Goal: Contribute content

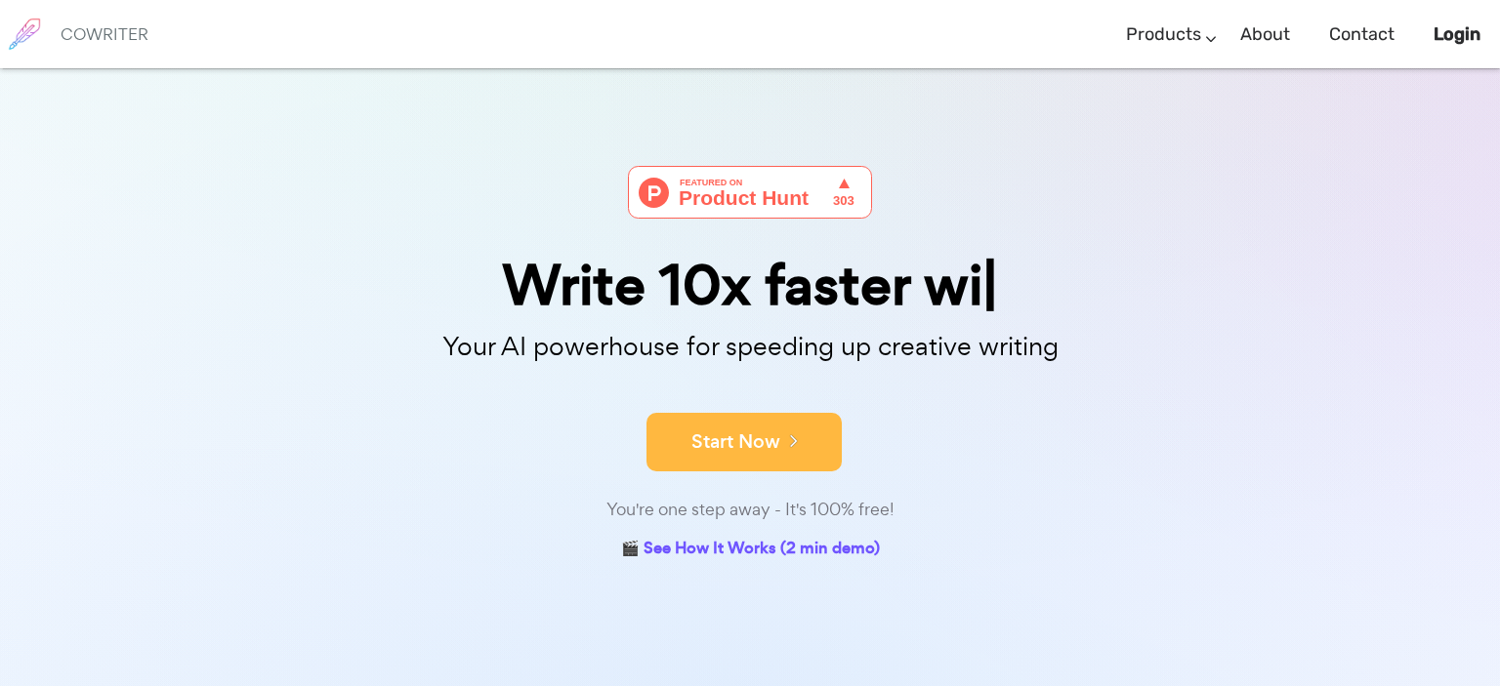
click at [807, 451] on button "Start Now" at bounding box center [743, 442] width 195 height 59
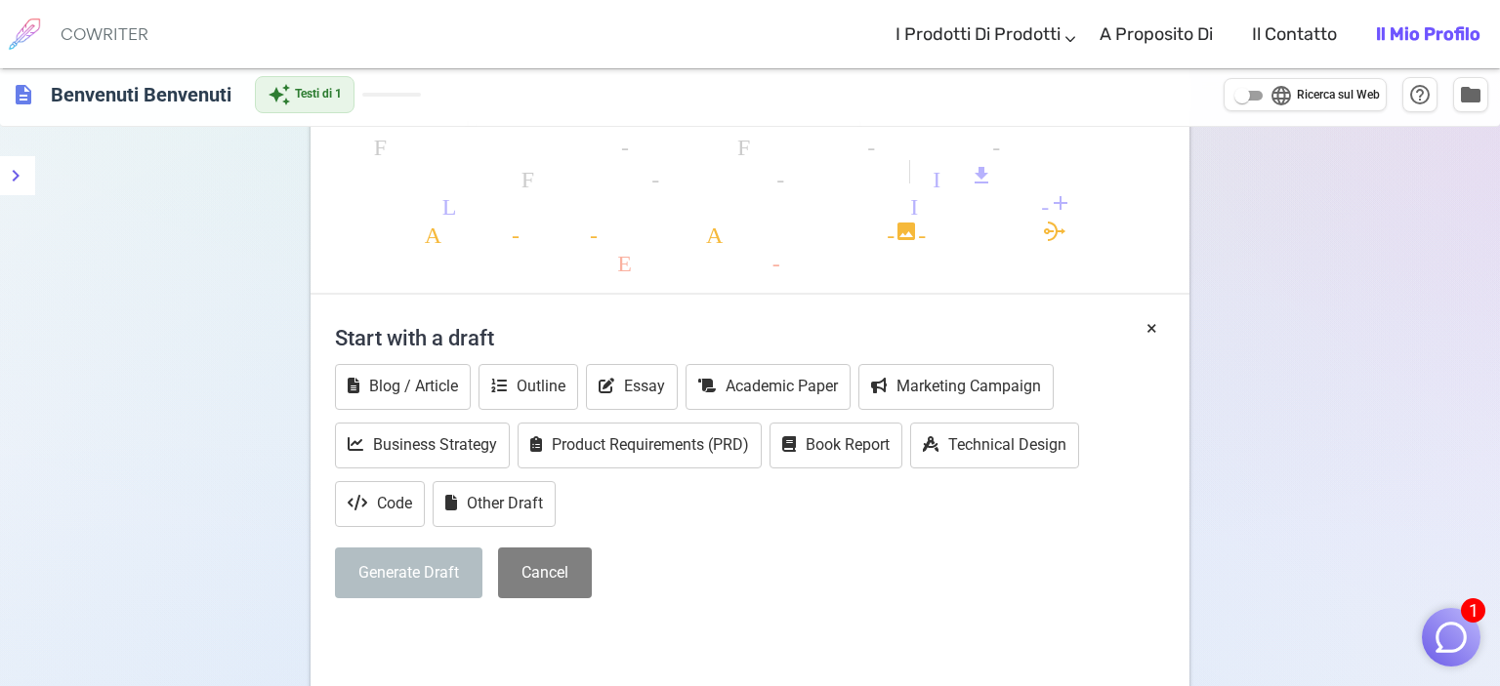
scroll to position [103, 0]
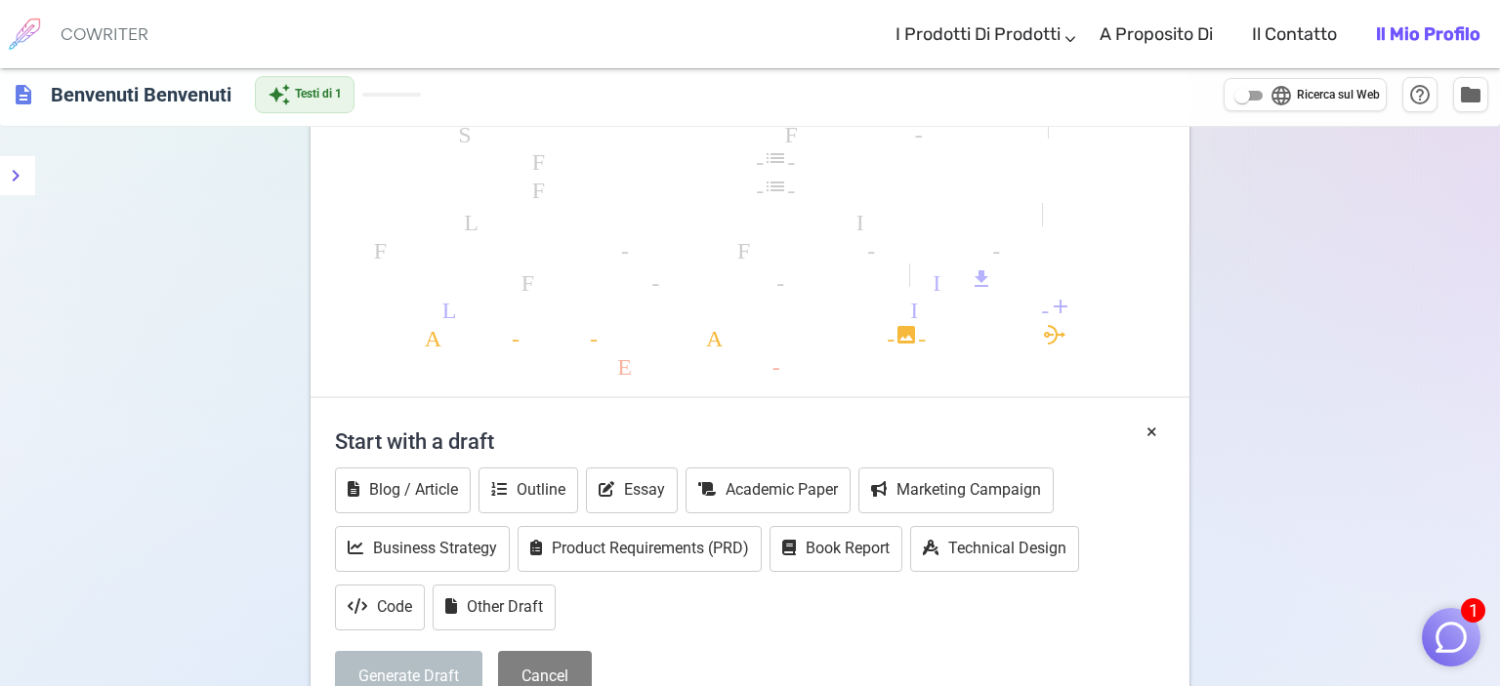
click at [498, 181] on div "Format-bold Format-italic Format-underlined Look-one Look-two Sembra che sia 3 …" at bounding box center [750, 226] width 879 height 345
click at [490, 162] on div "Format-bold Format-italic Format-underlined Look-one Look-two Sembra che sia 3 …" at bounding box center [750, 226] width 879 height 345
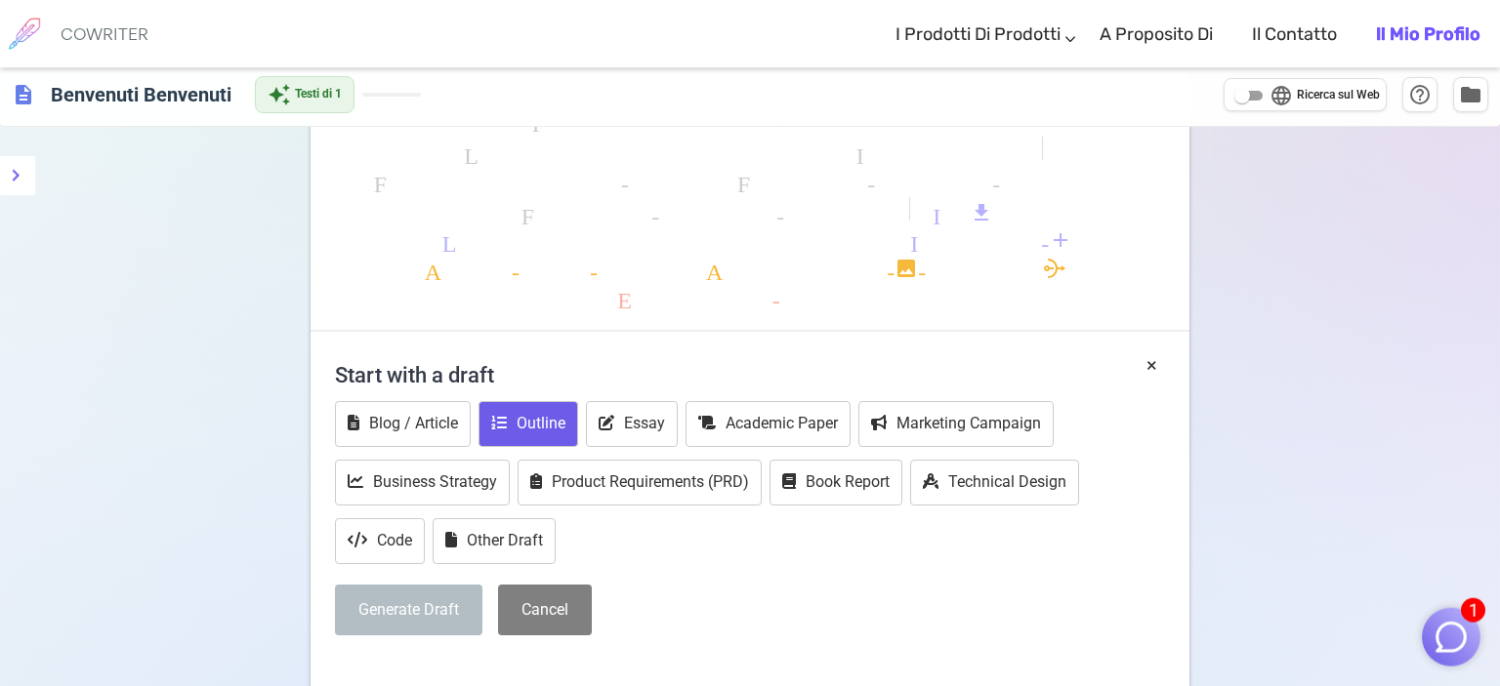
scroll to position [206, 0]
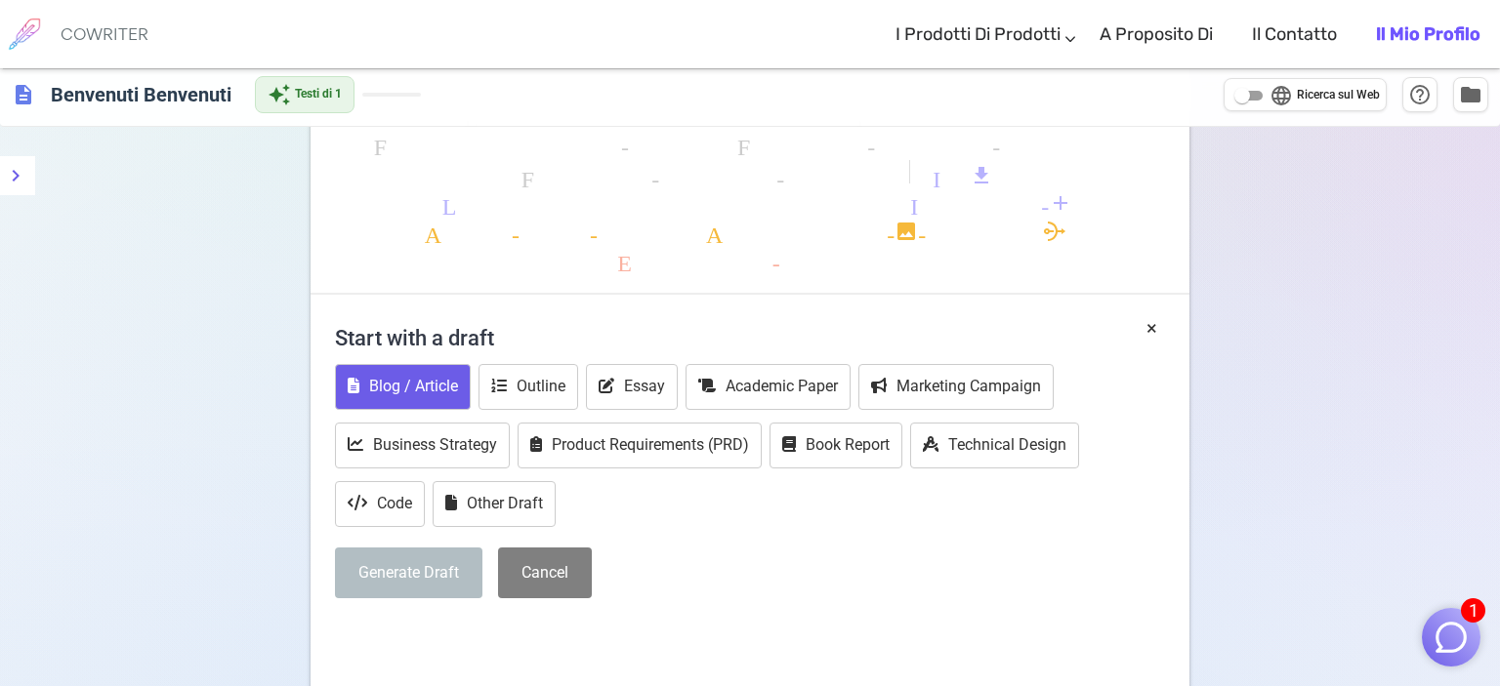
click at [423, 393] on button "Blog / Article" at bounding box center [403, 387] width 136 height 46
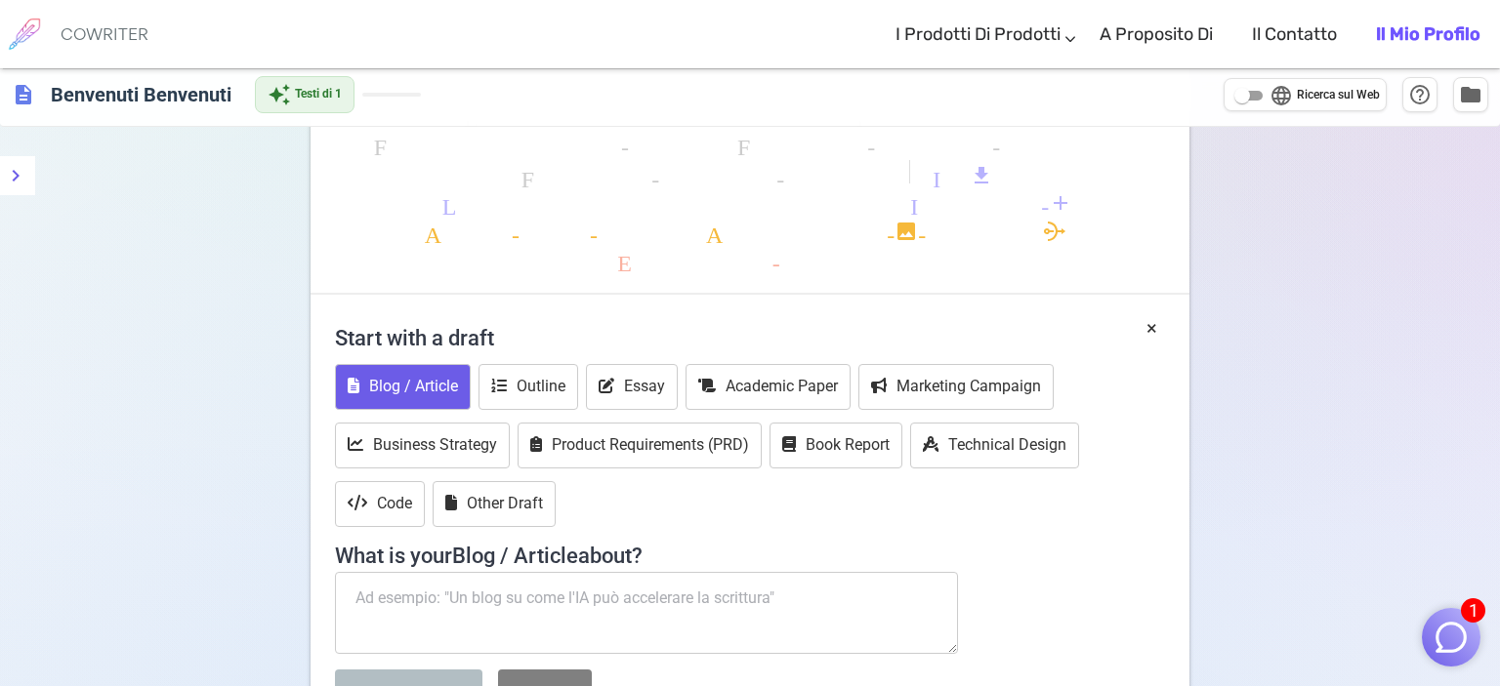
click at [467, 605] on textarea at bounding box center [646, 613] width 623 height 82
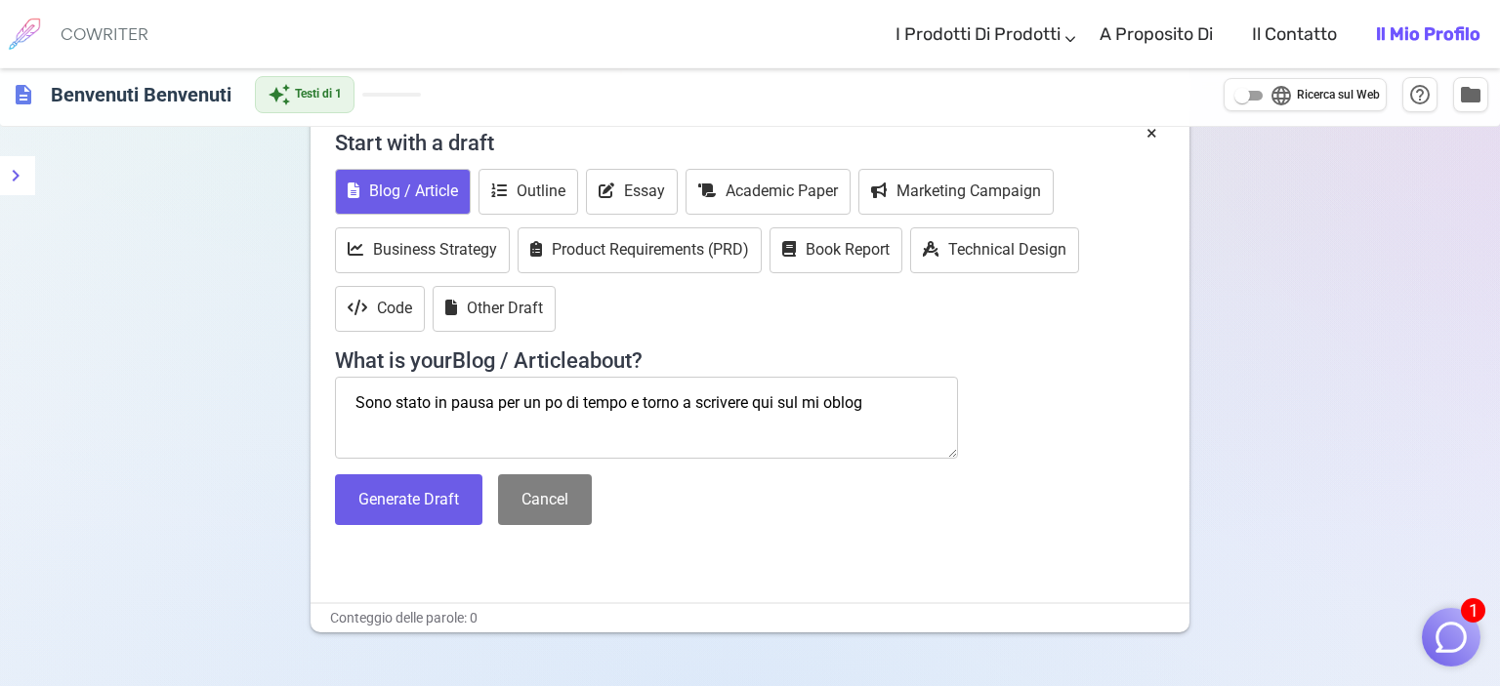
scroll to position [412, 0]
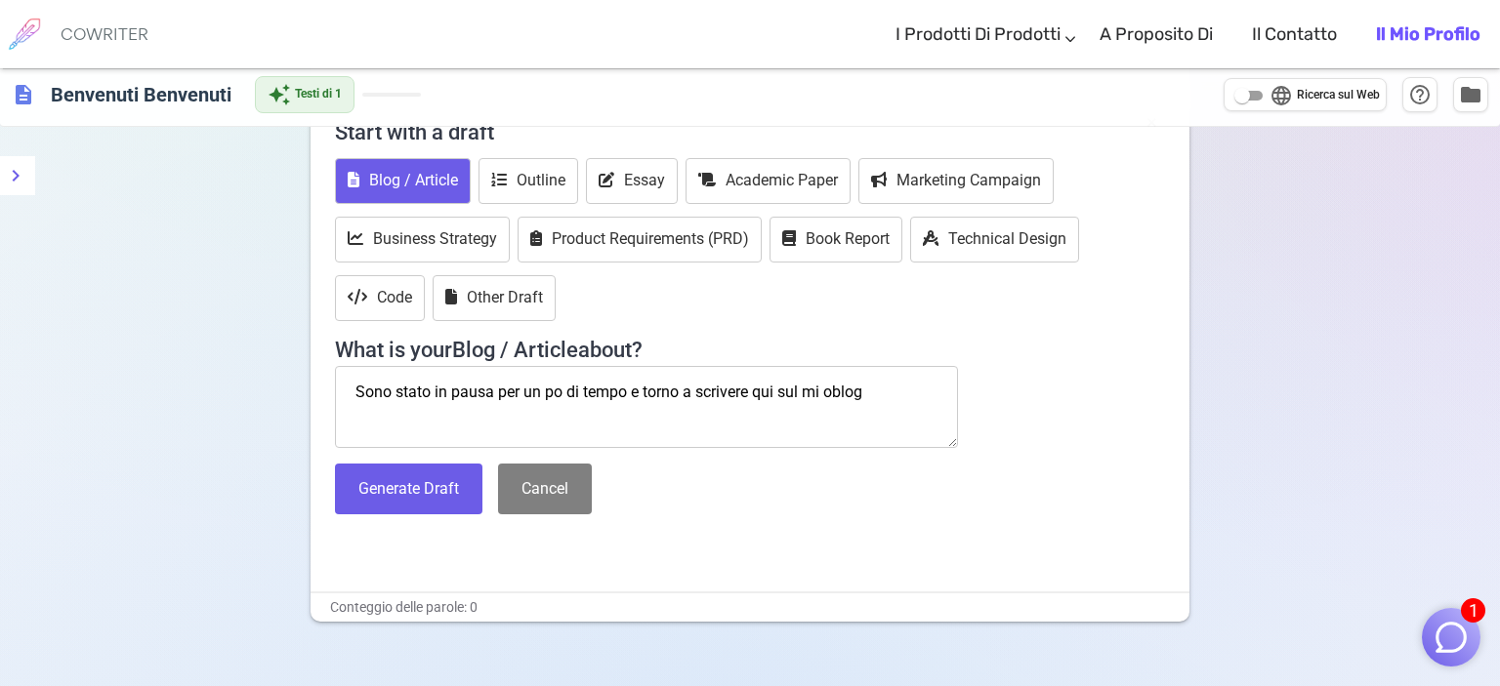
click at [838, 393] on textarea "Sono stato in pausa per un po di tempo e torno a scrivere qui sul mi oblog" at bounding box center [646, 407] width 623 height 82
type textarea "Sono stato in pausa per un po di tempo e torno a scrivere qui sul mio blog"
click at [404, 480] on button "Generate Draft" at bounding box center [408, 490] width 147 height 52
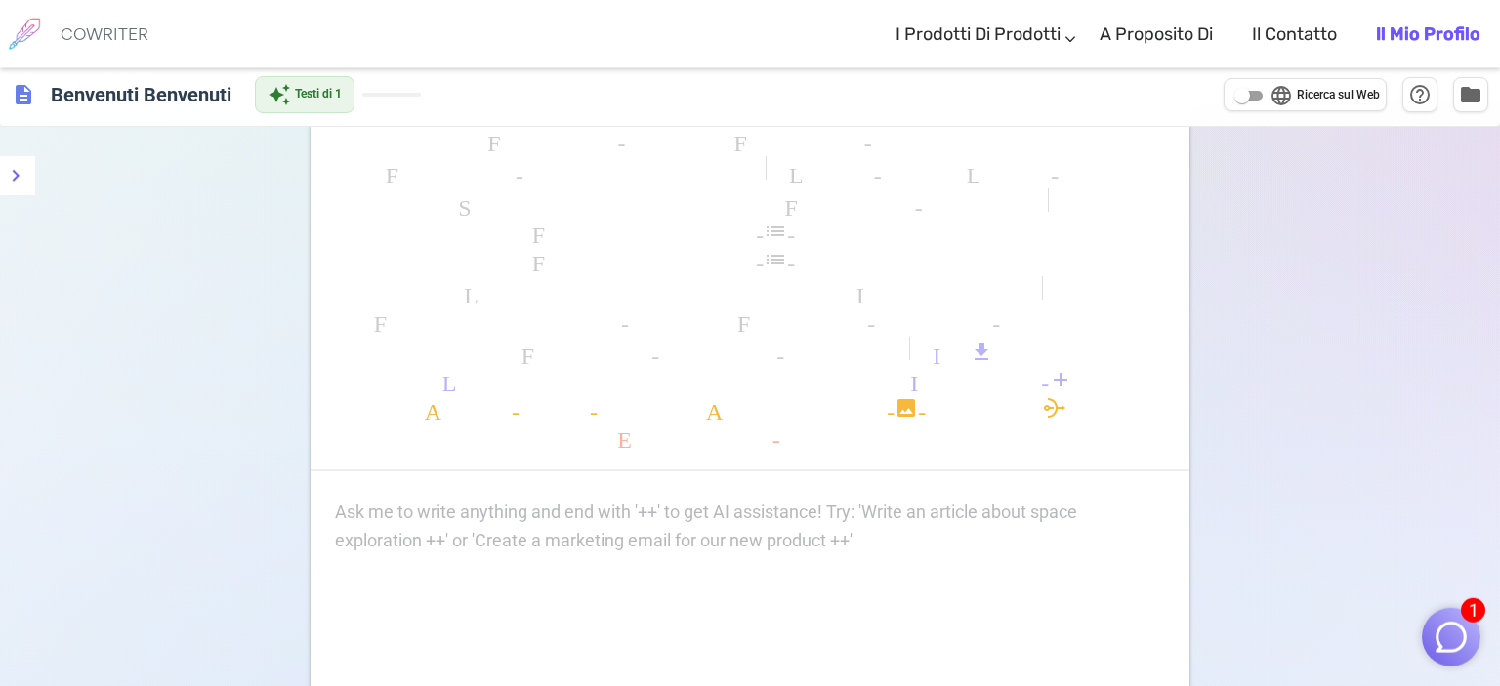
scroll to position [0, 0]
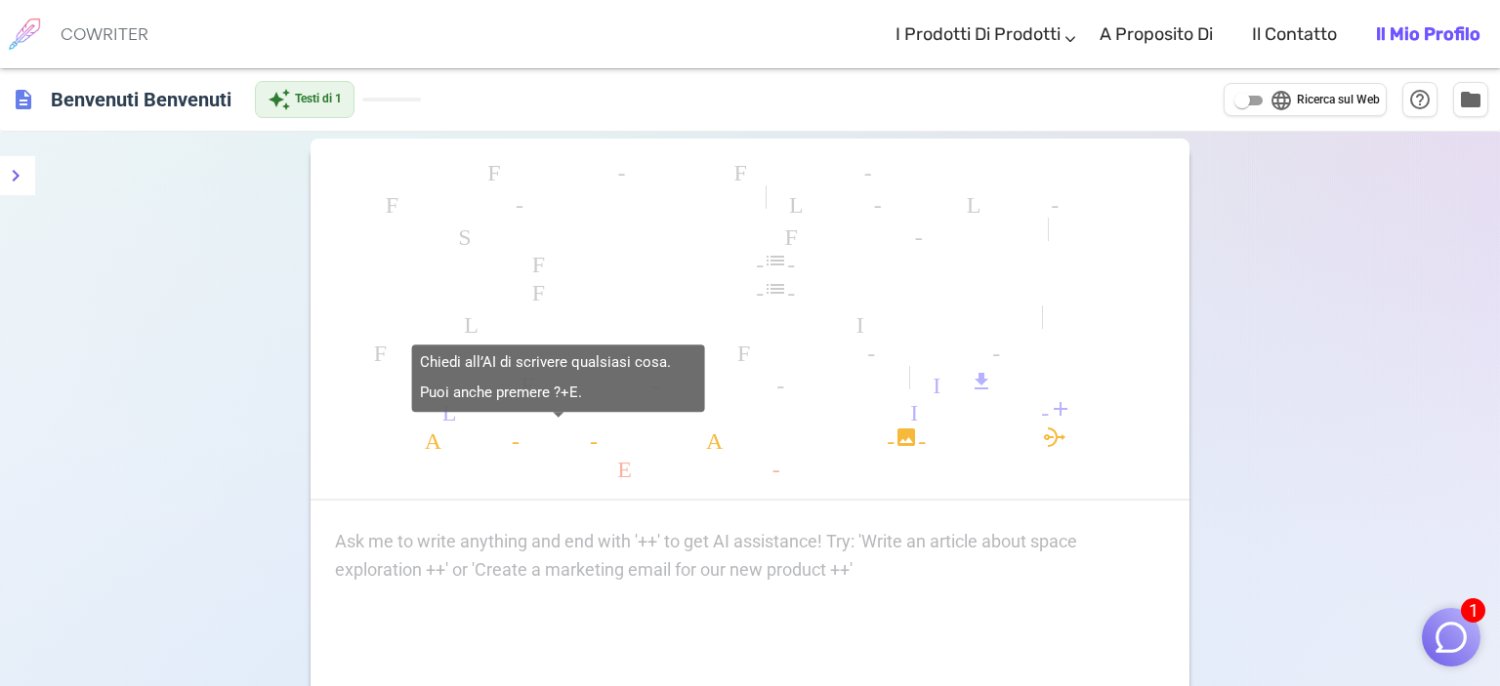
click at [472, 409] on div "Chiedi all’AI di scrivere qualsiasi cosa. Puoi anche premere ?+E." at bounding box center [558, 379] width 293 height 68
